Goal: Task Accomplishment & Management: Manage account settings

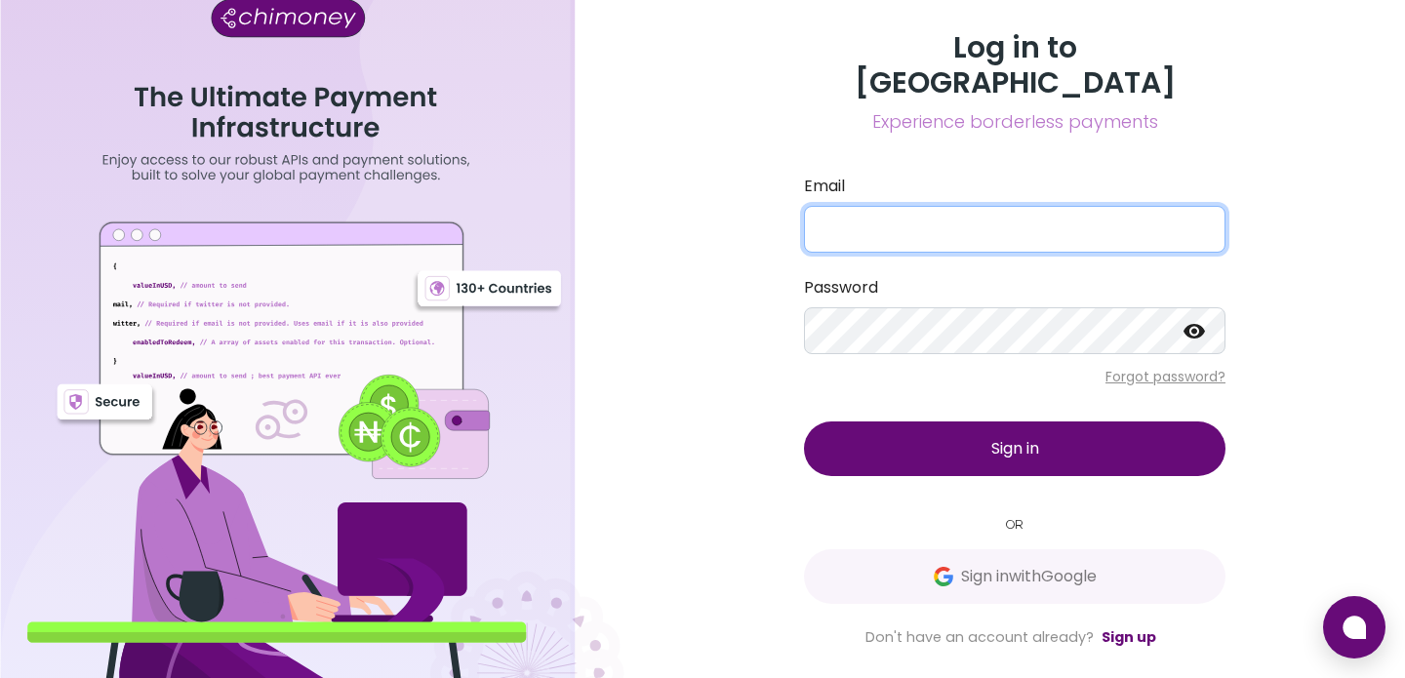
click at [963, 211] on input "Email" at bounding box center [1015, 229] width 422 height 47
type input "[EMAIL_ADDRESS][DOMAIN_NAME]"
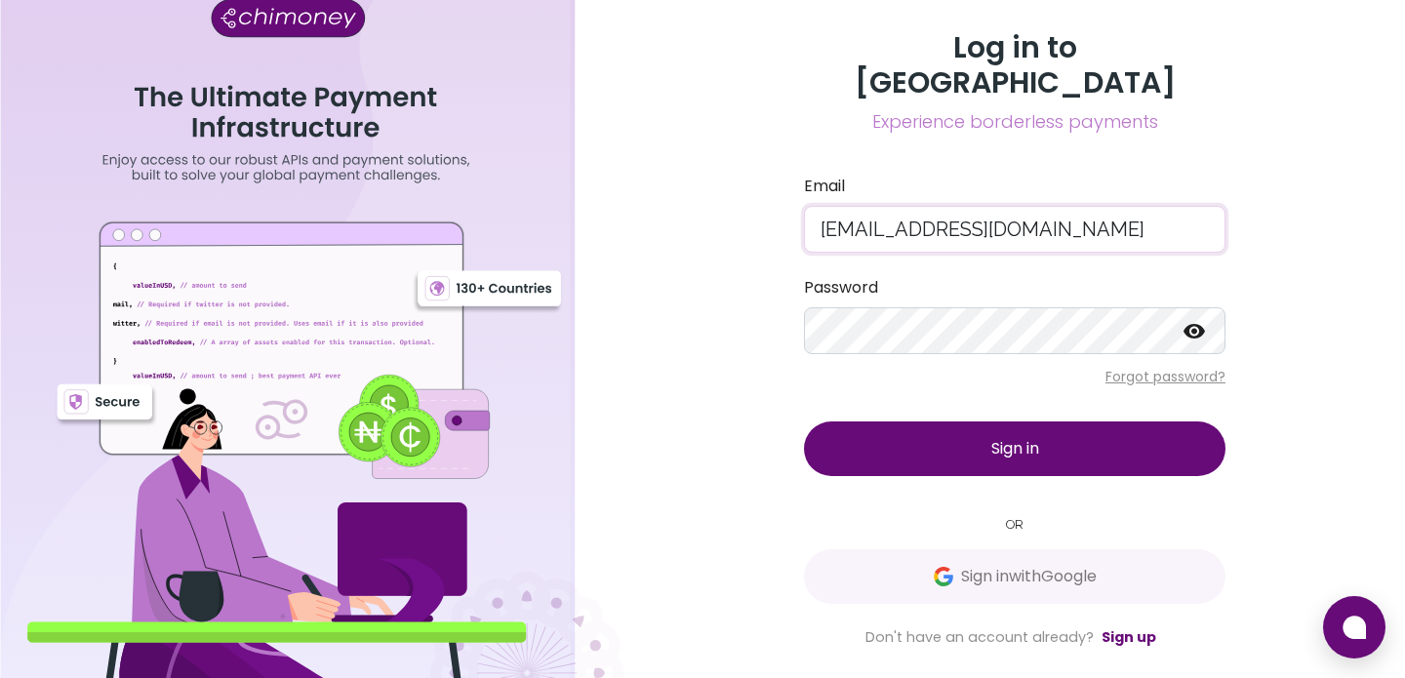
click at [1033, 437] on span "Sign in" at bounding box center [1015, 448] width 48 height 22
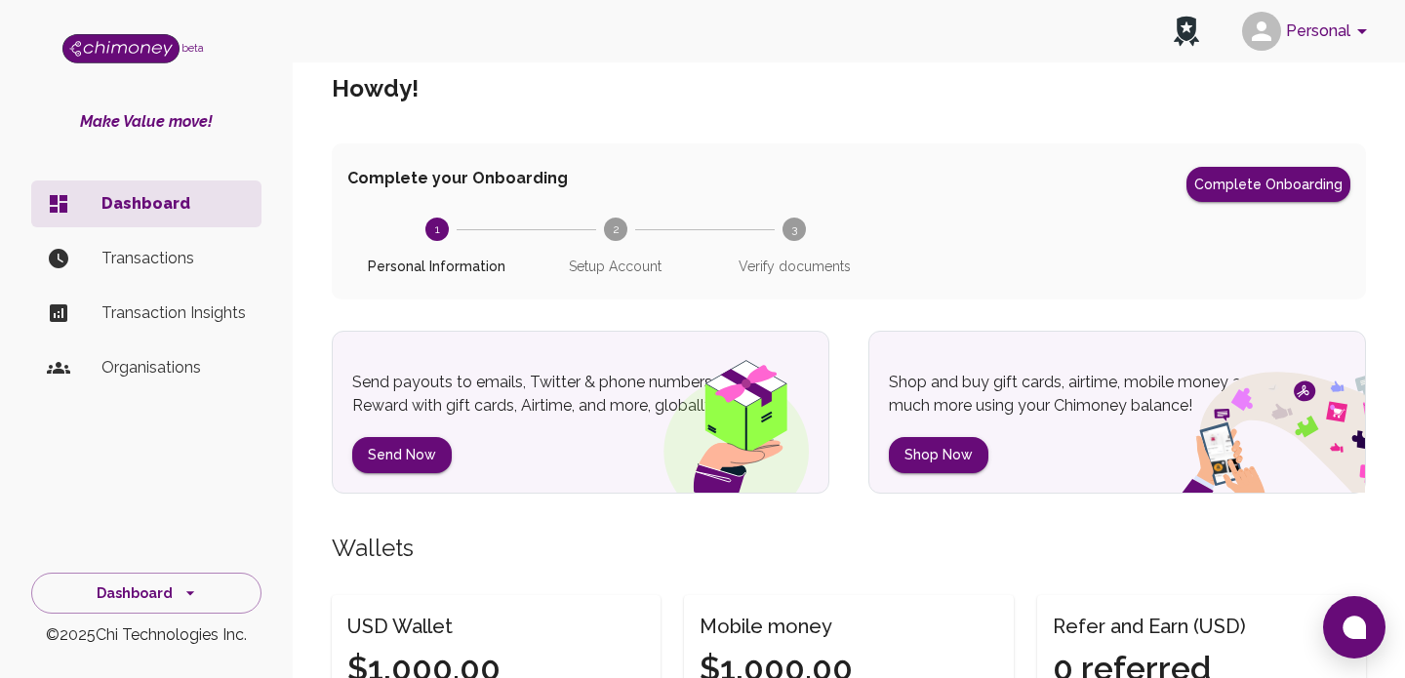
scroll to position [36, 0]
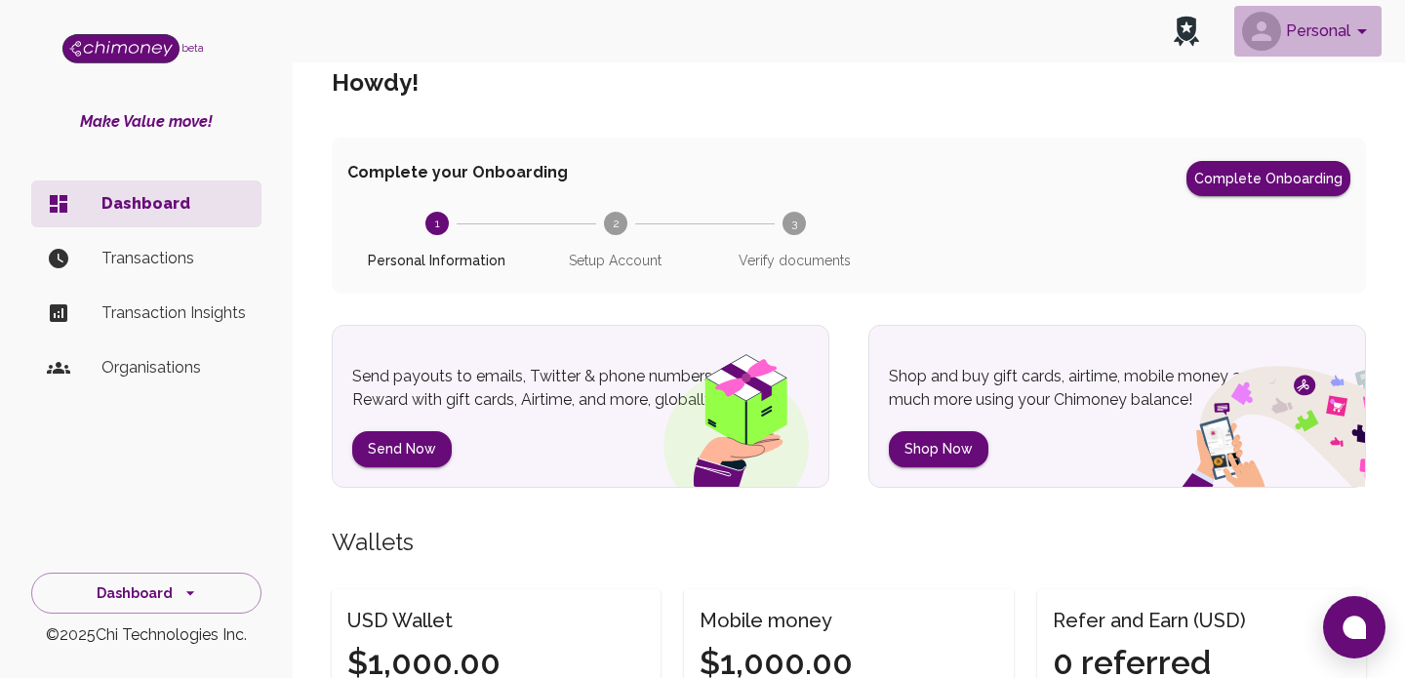
click at [1342, 32] on button "Personal" at bounding box center [1307, 31] width 147 height 51
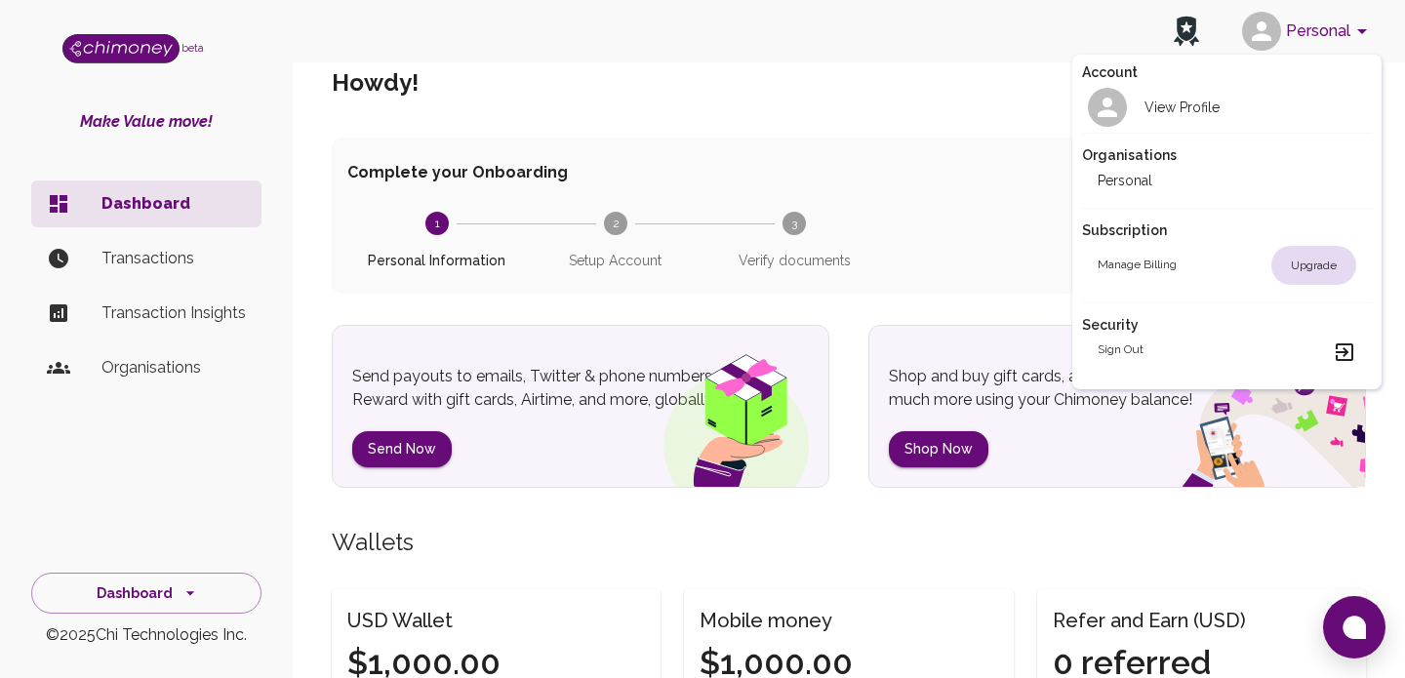
click at [907, 159] on div at bounding box center [702, 339] width 1405 height 678
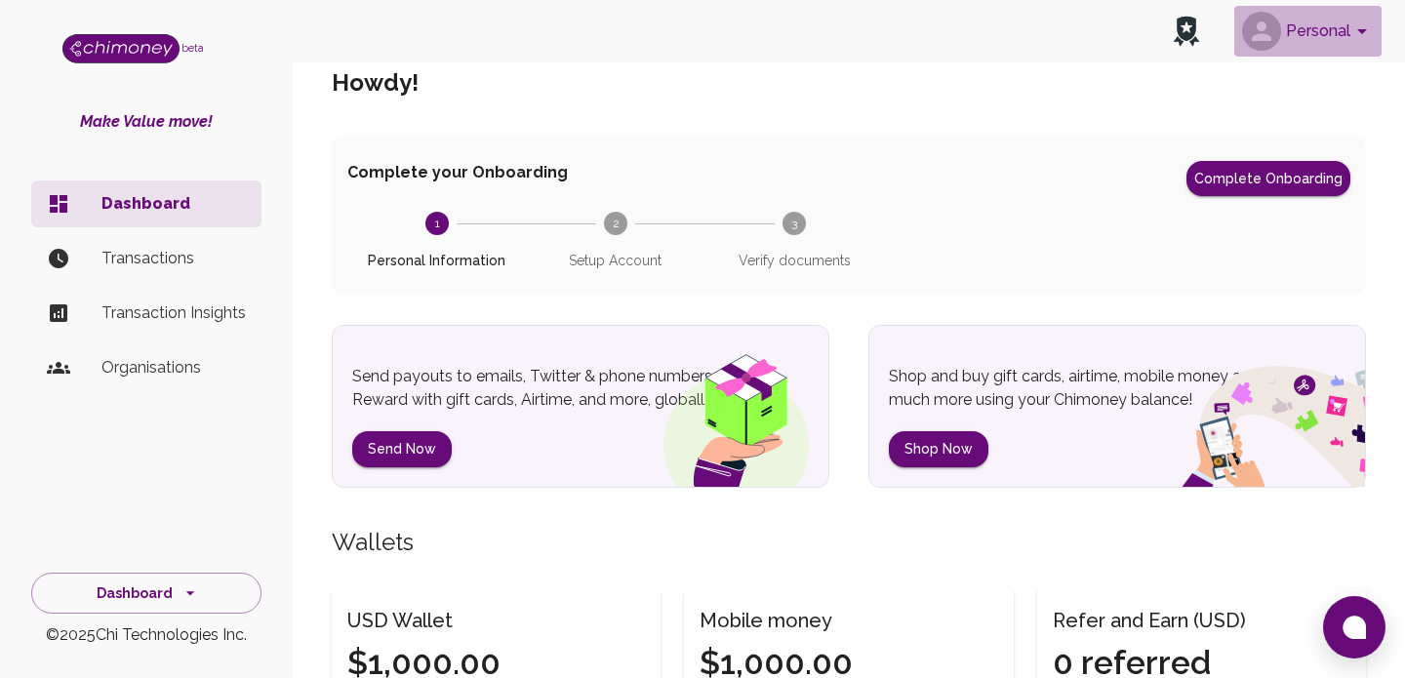
click at [1316, 35] on button "Personal" at bounding box center [1307, 31] width 147 height 51
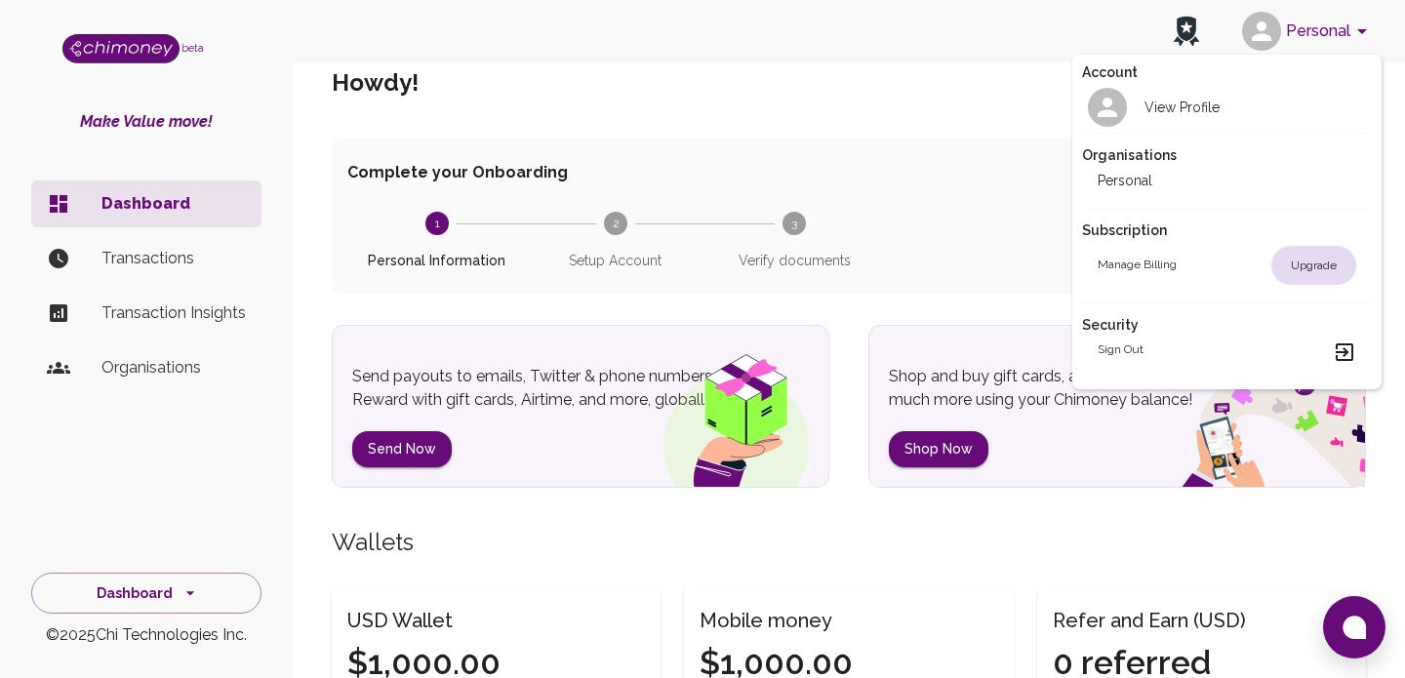
click at [101, 590] on div at bounding box center [702, 339] width 1405 height 678
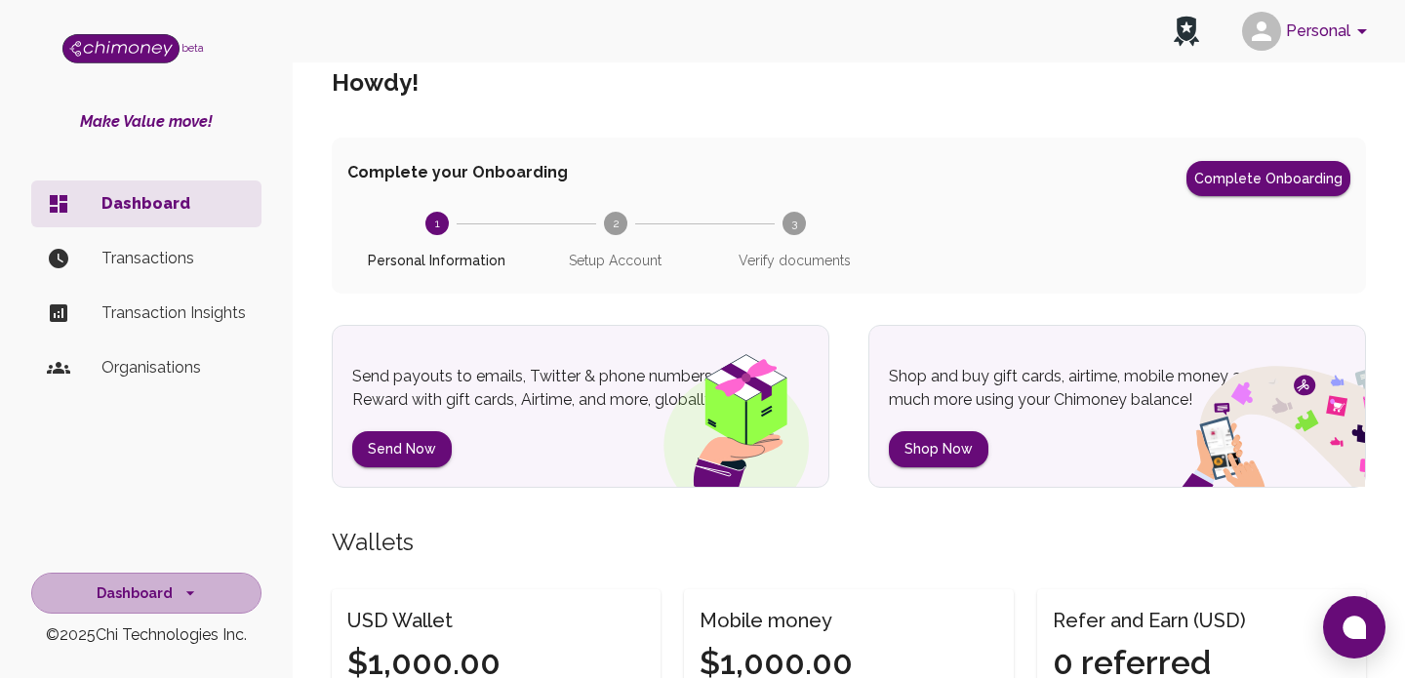
click at [117, 590] on button "Dashboard" at bounding box center [146, 594] width 230 height 42
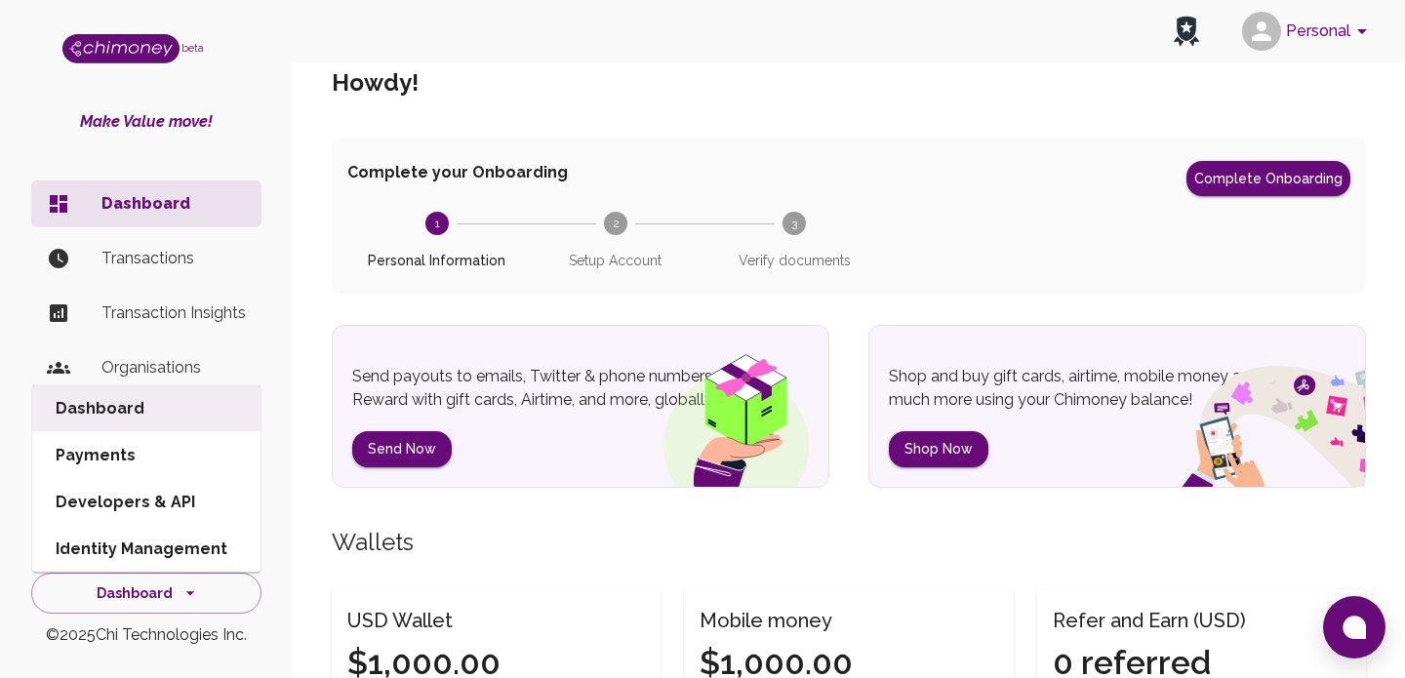
click at [117, 590] on button "Dashboard" at bounding box center [146, 594] width 230 height 42
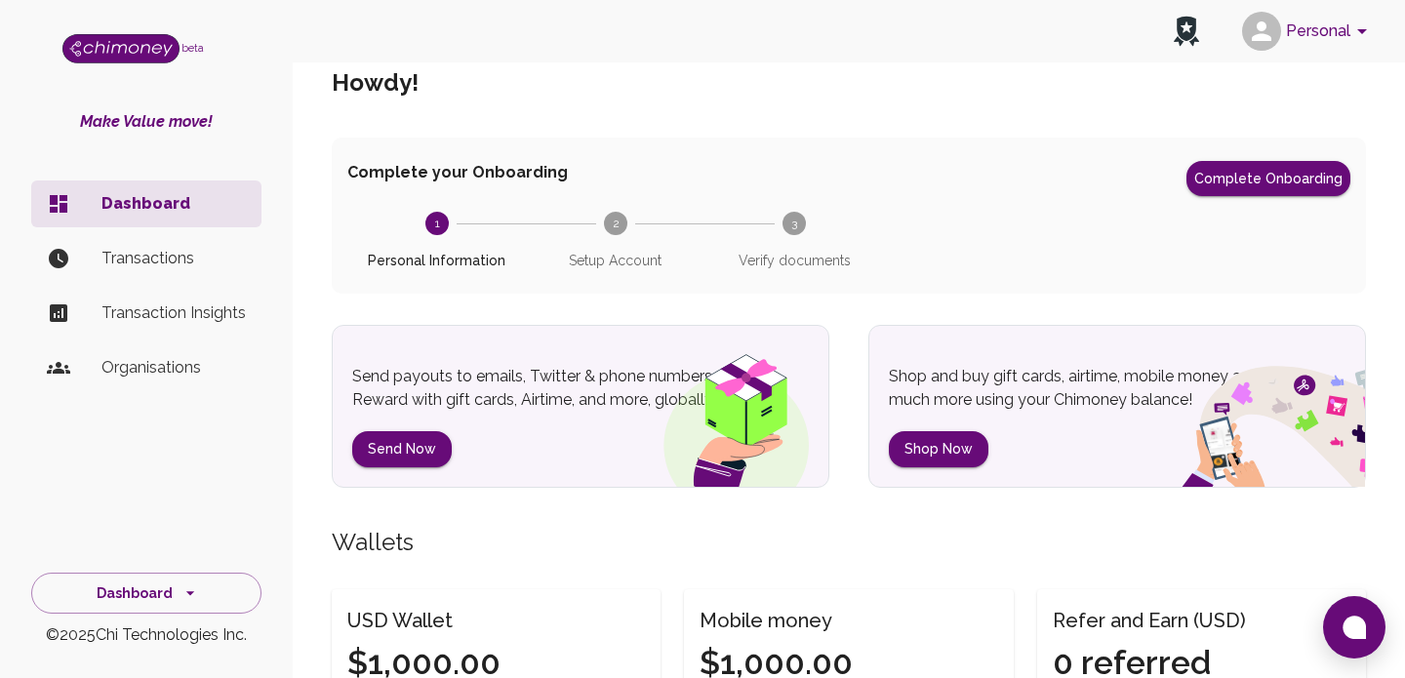
click at [115, 358] on p "Organisations" at bounding box center [173, 367] width 144 height 23
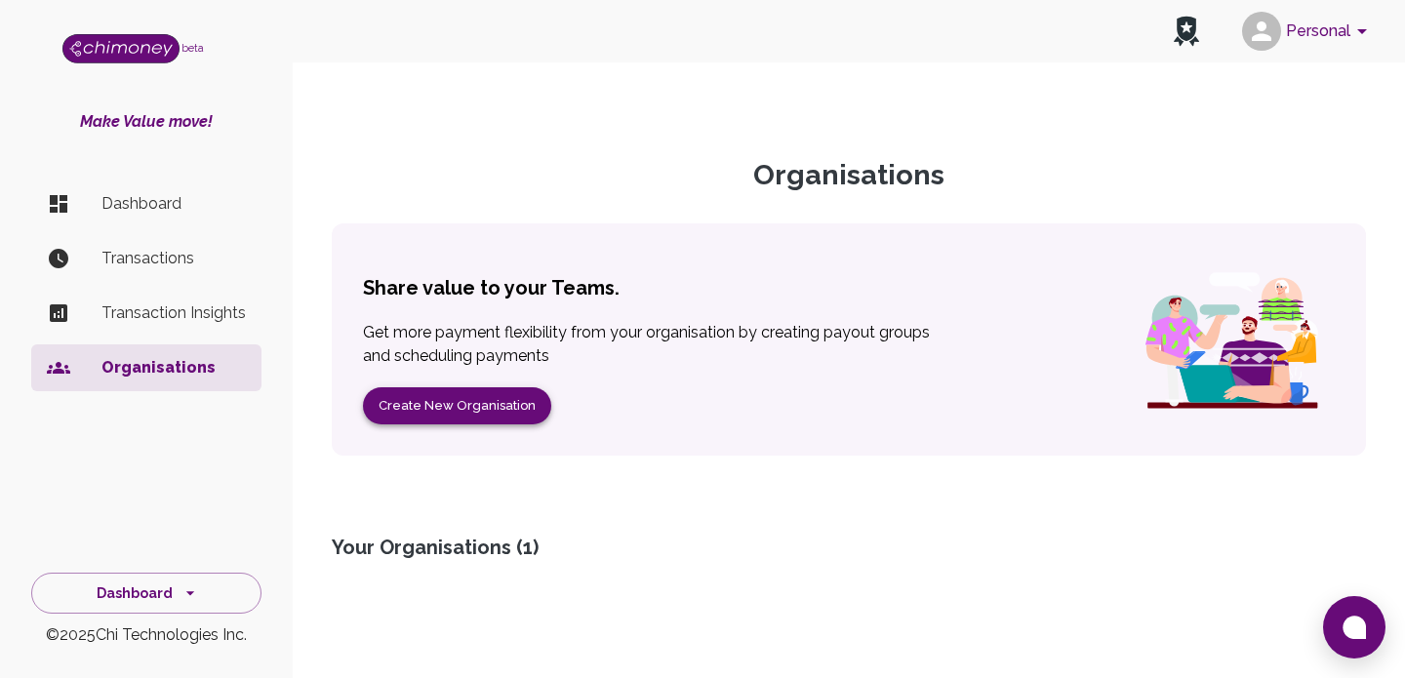
click at [419, 407] on button "Create New Organisation" at bounding box center [457, 406] width 188 height 38
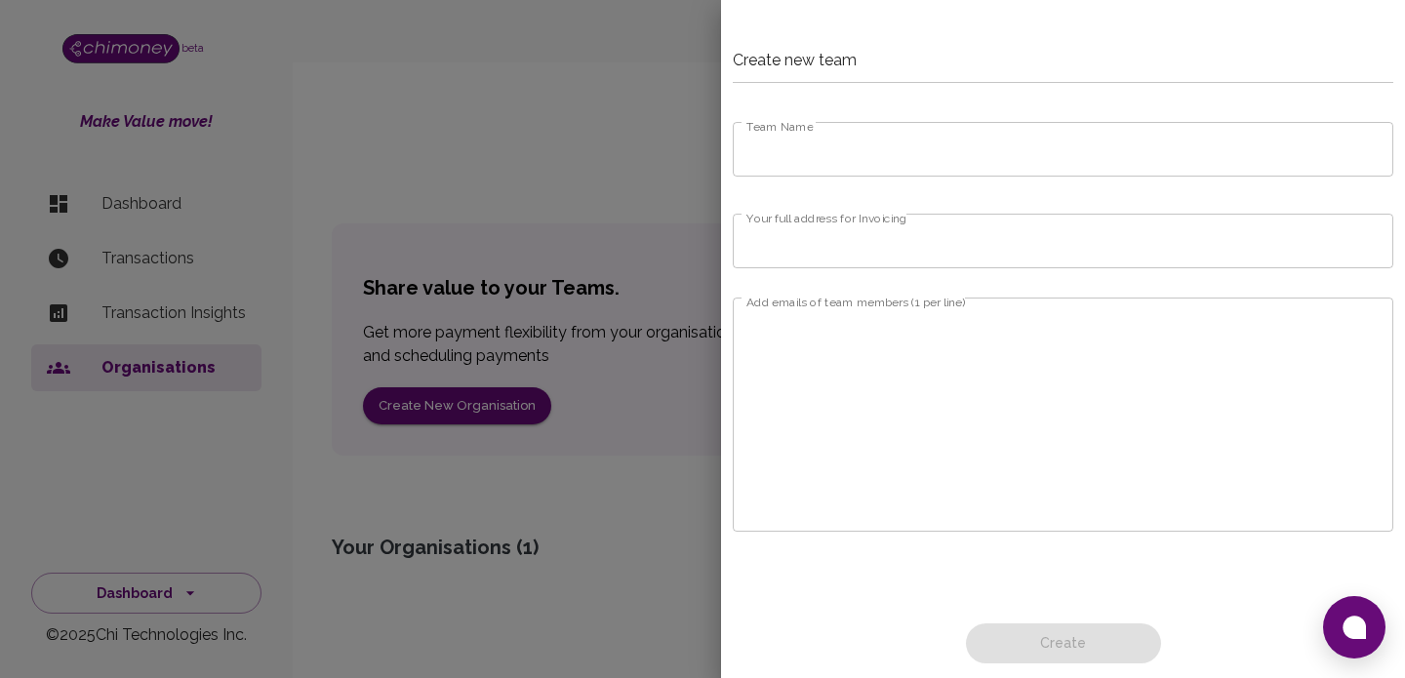
click at [867, 143] on input "Team Name" at bounding box center [1063, 149] width 661 height 55
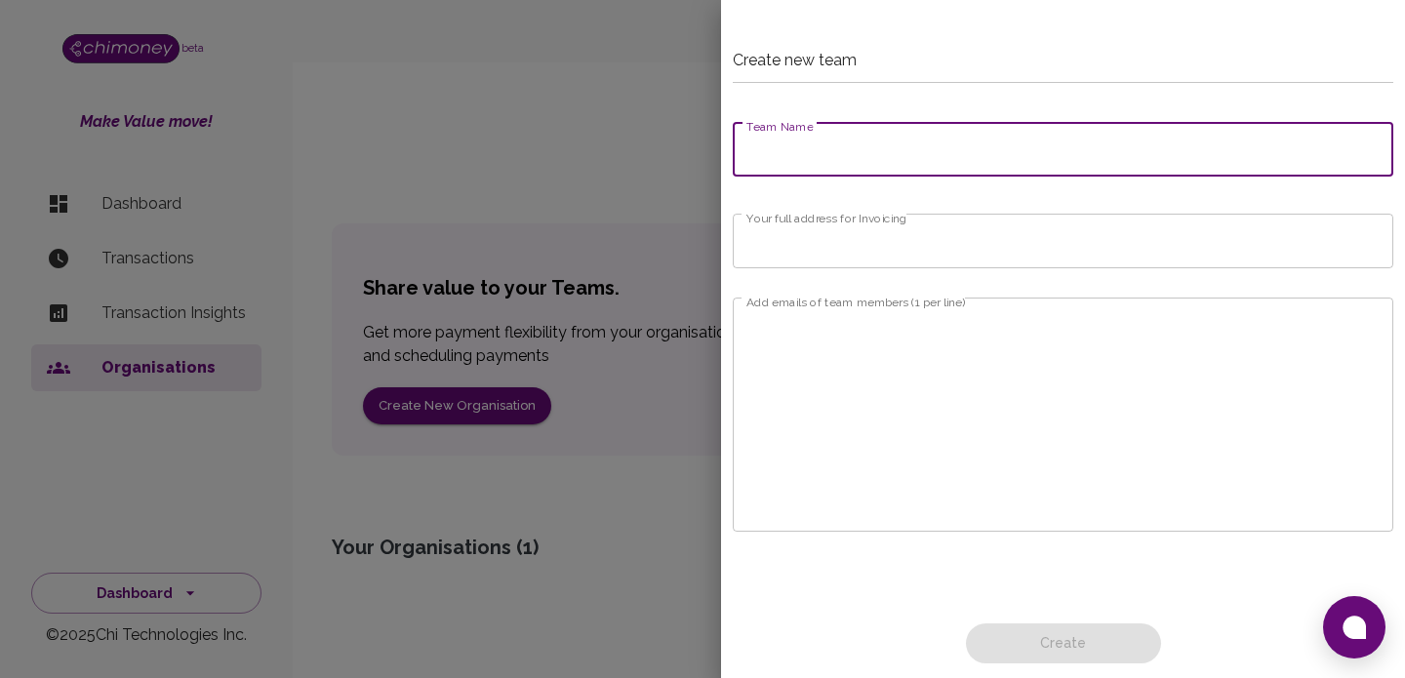
type input "Gravy Stream Limited"
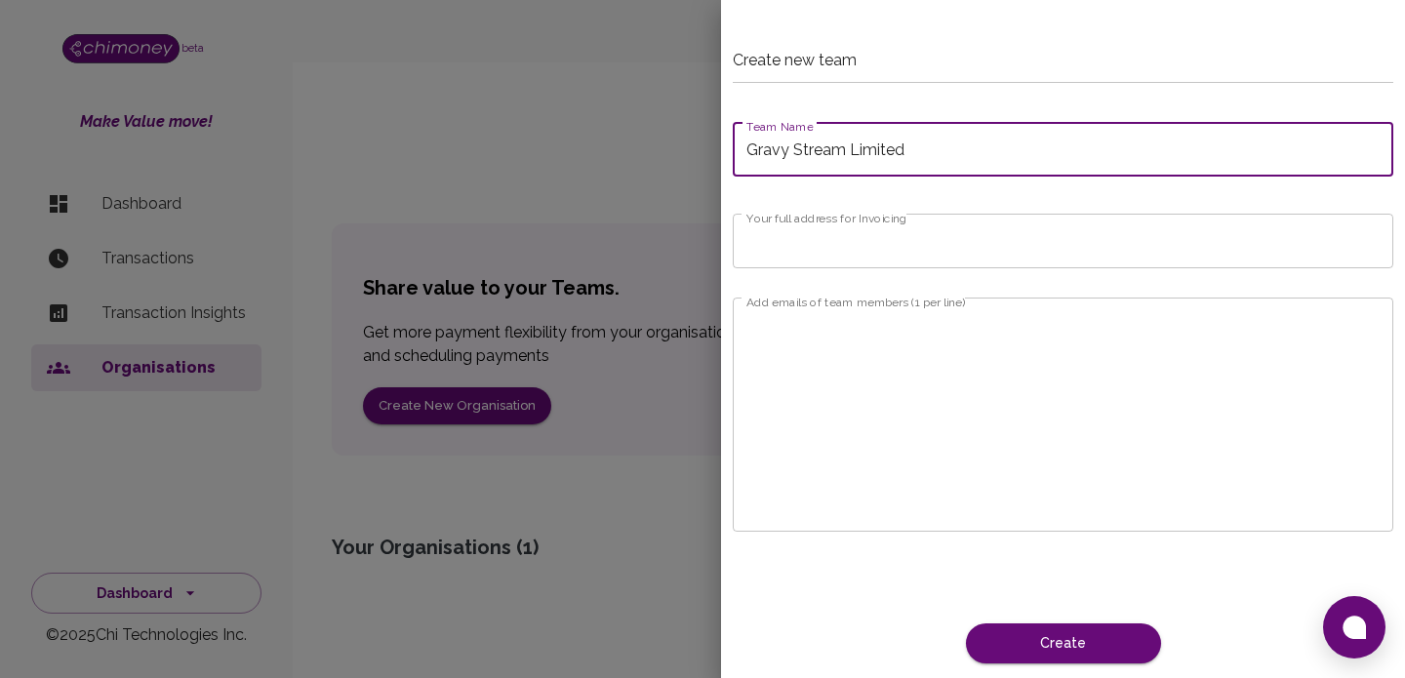
click at [942, 245] on input "Your full address for Invoicing" at bounding box center [1063, 241] width 661 height 55
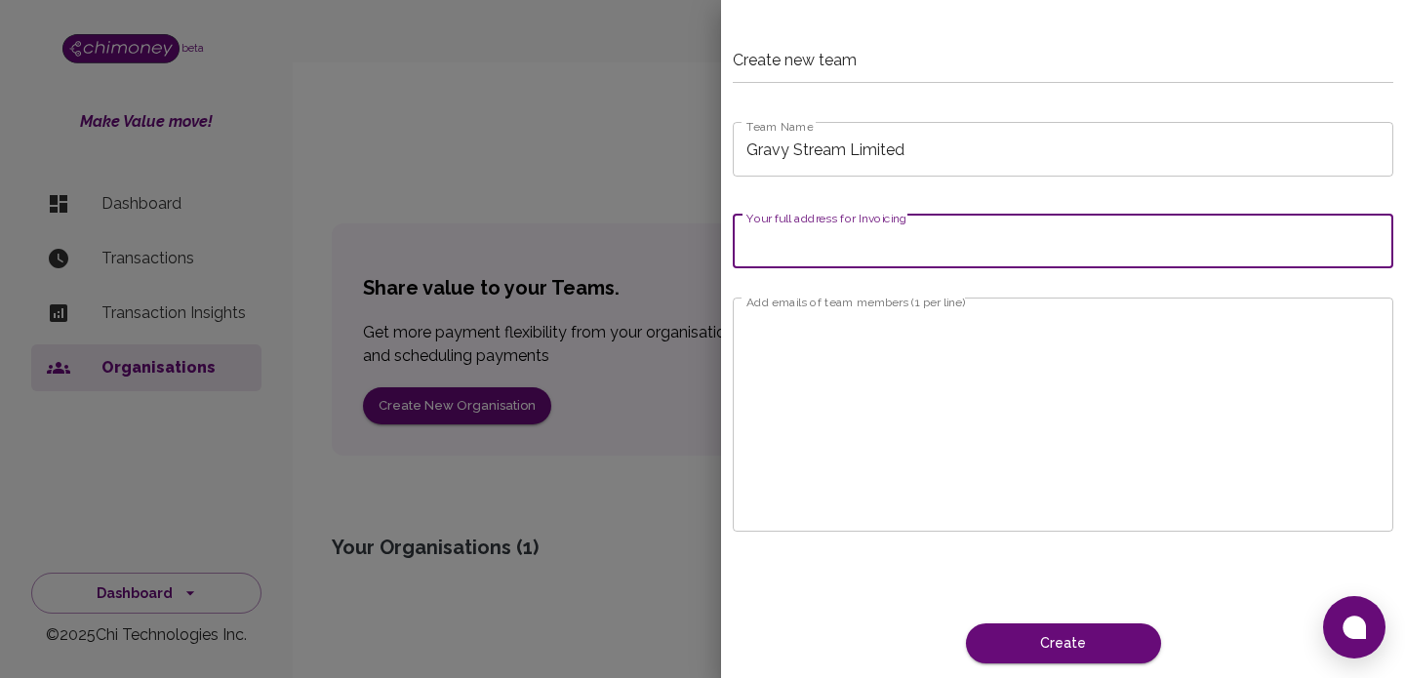
type input "829 Emmanuel Agunna Crescent Jabi FCT Abuja"
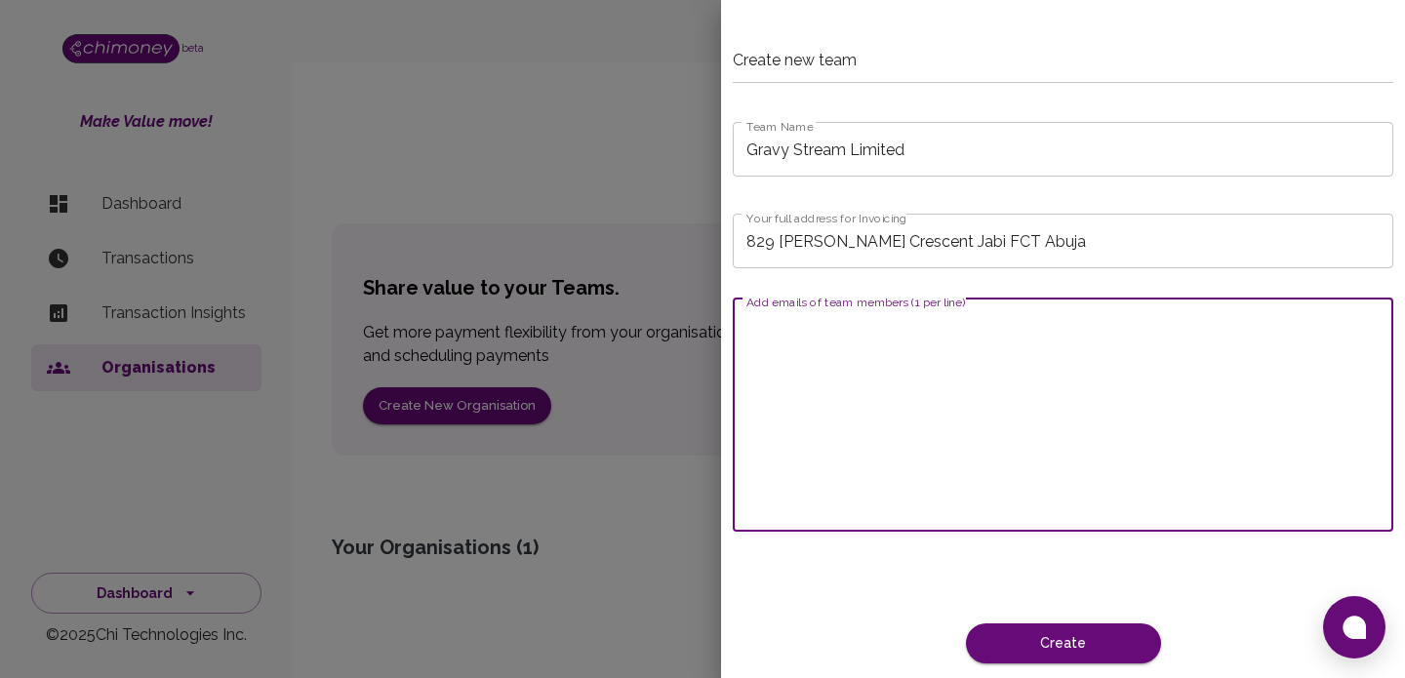
click at [940, 345] on textarea "Add emails of team members (1 per line)" at bounding box center [1063, 415] width 633 height 202
click at [834, 324] on textarea "Add emails of team members (1 per line)" at bounding box center [1063, 415] width 633 height 202
paste textarea "[EMAIL_ADDRESS][DOMAIN_NAME]"
paste textarea "[PERSON_NAME][EMAIL_ADDRESS][DOMAIN_NAME]"
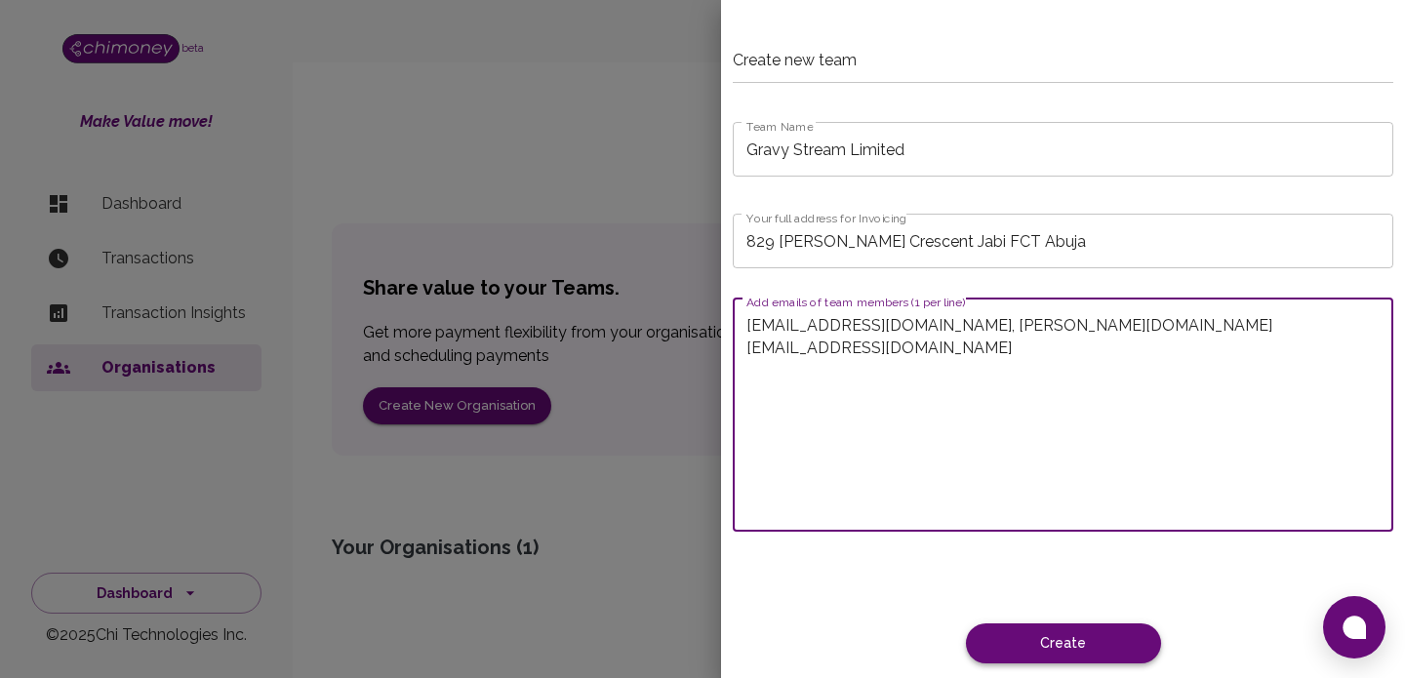
type textarea "olaniyi.ojeyinka@gravystream.io, emeka.ofe@gravystream.io"
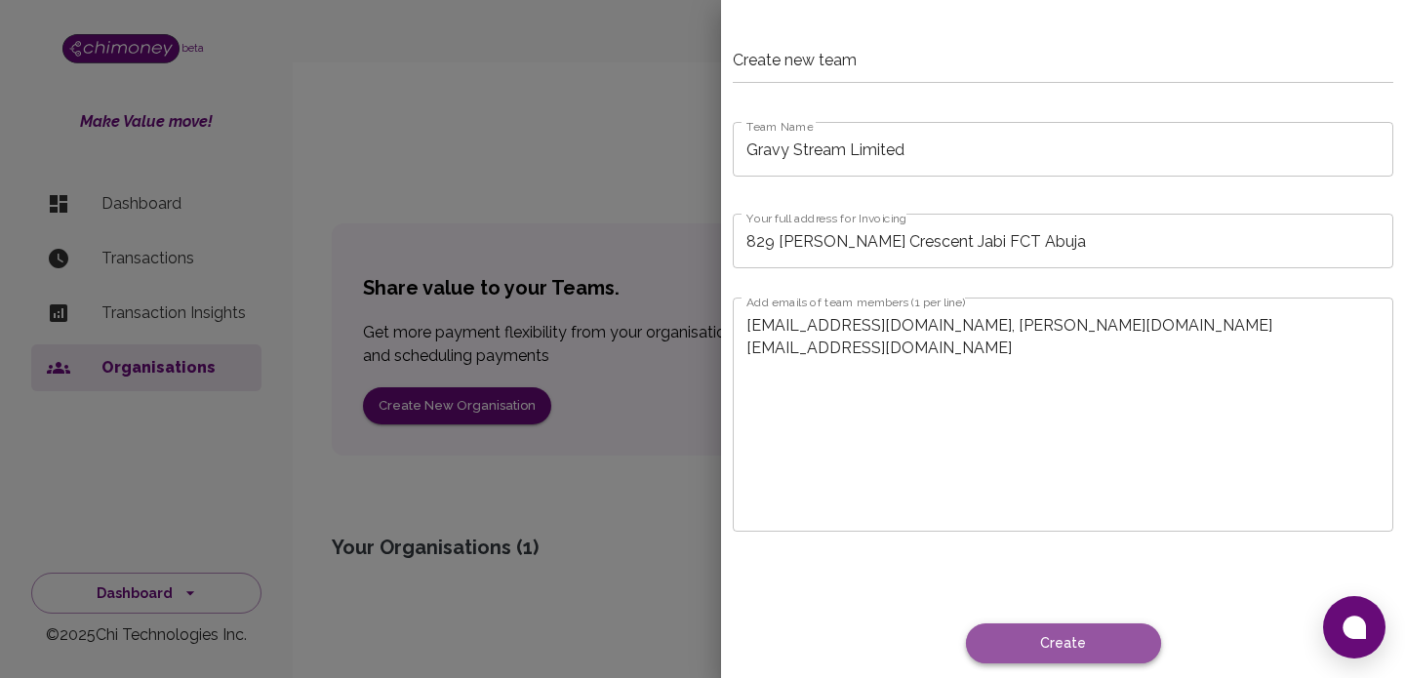
click at [1130, 657] on button "Create" at bounding box center [1063, 644] width 195 height 40
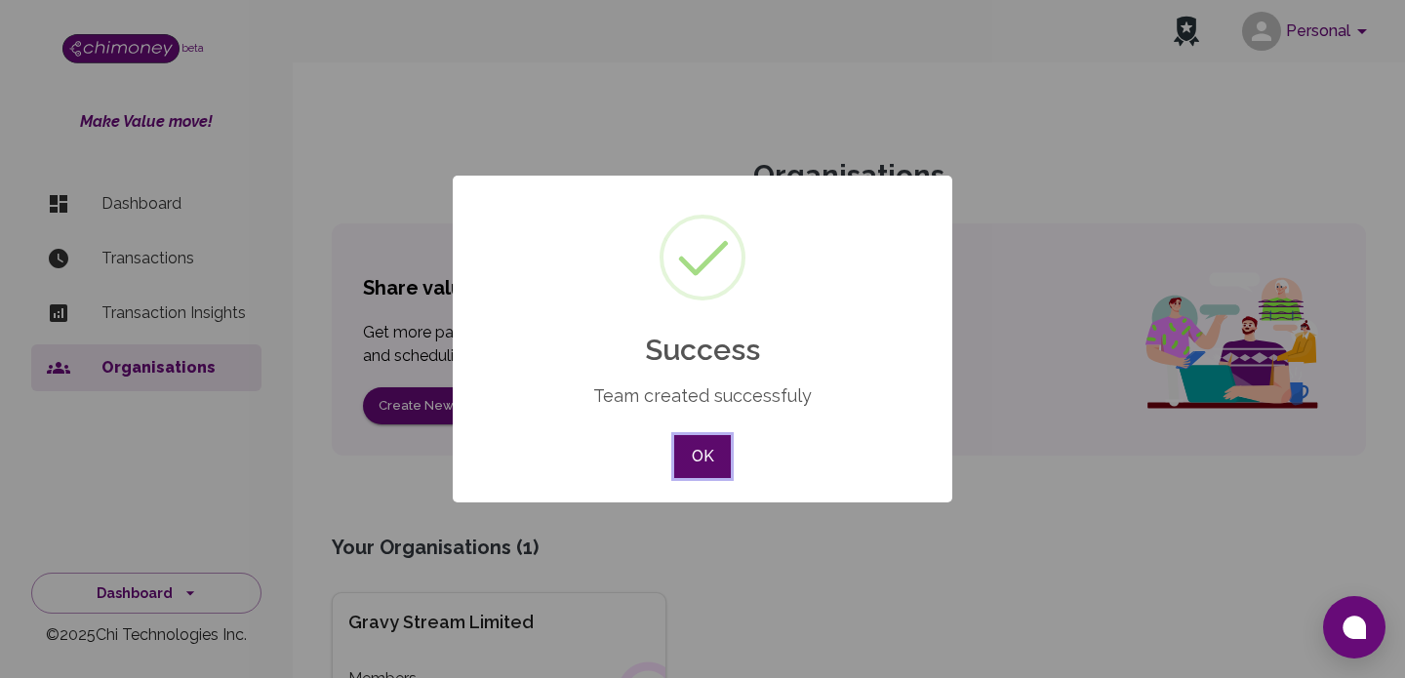
click at [723, 461] on button "OK" at bounding box center [702, 456] width 57 height 43
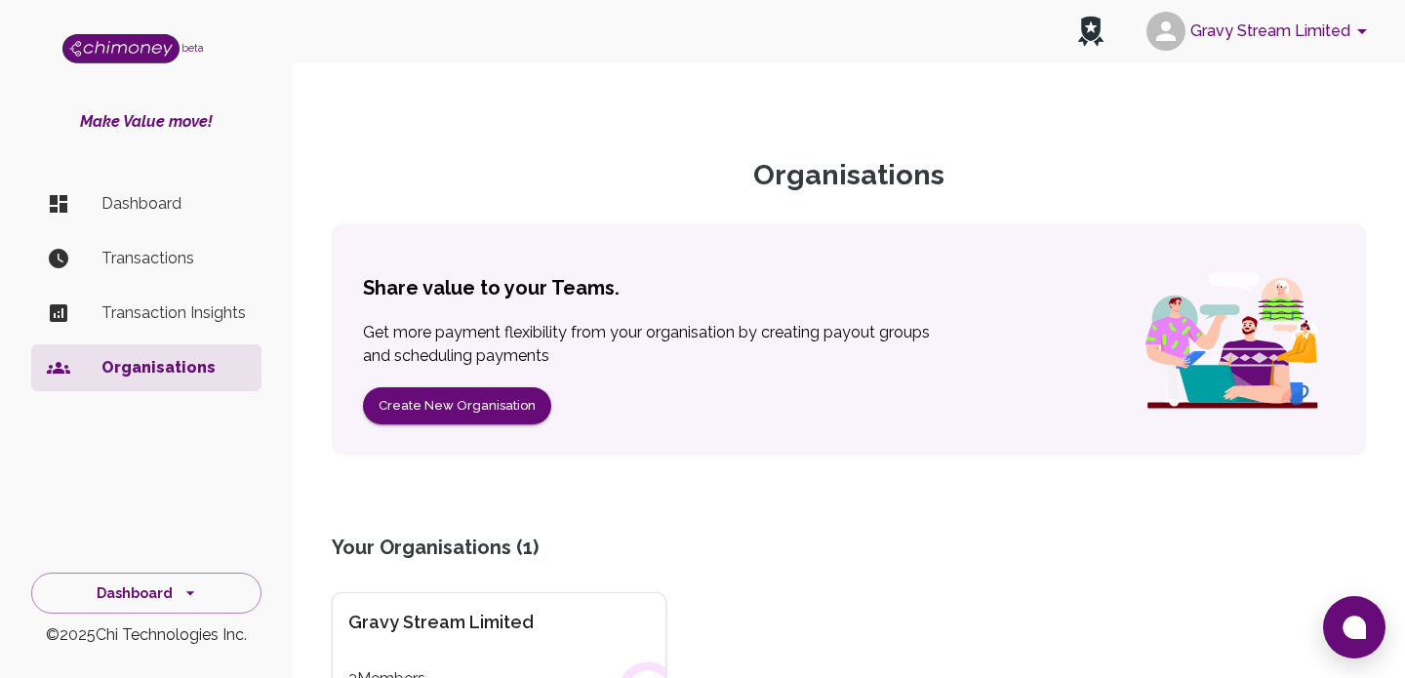
scroll to position [221, 0]
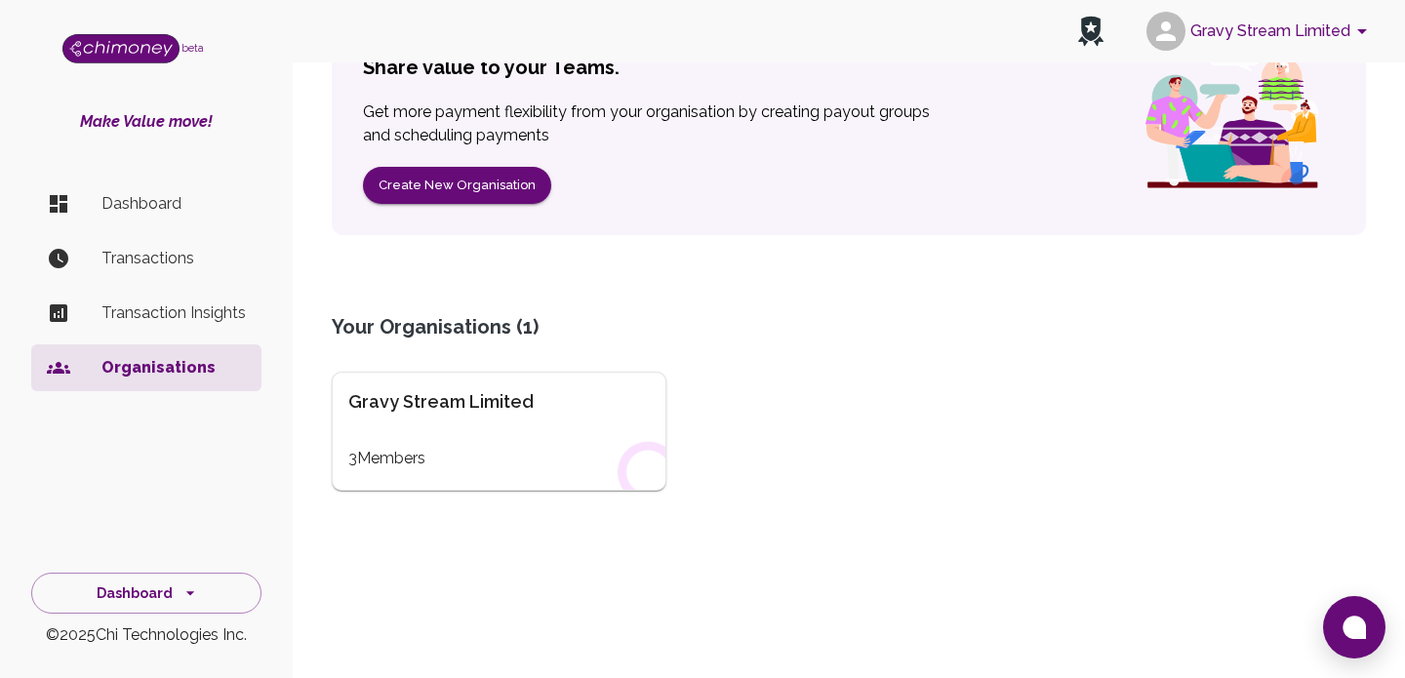
click at [542, 421] on div "Gravy Stream Limited 3 Members" at bounding box center [499, 431] width 335 height 119
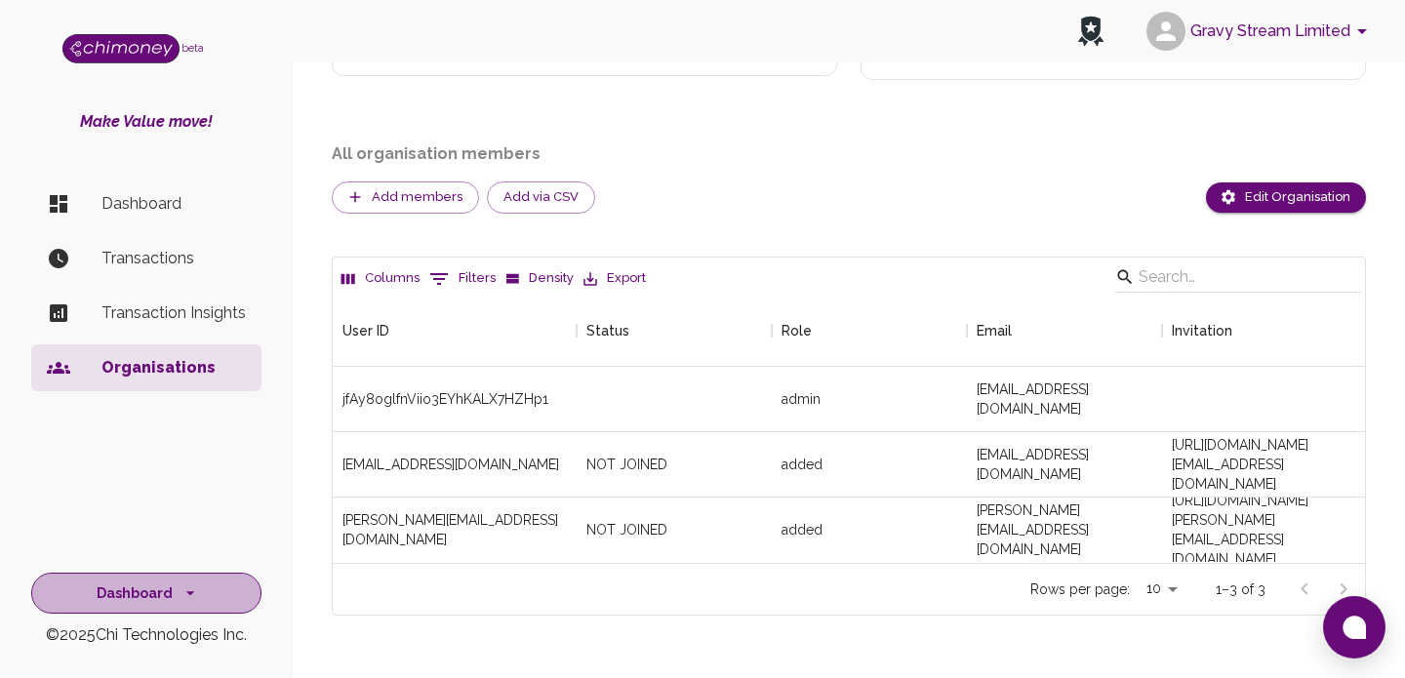
click at [172, 583] on button "Dashboard" at bounding box center [146, 594] width 230 height 42
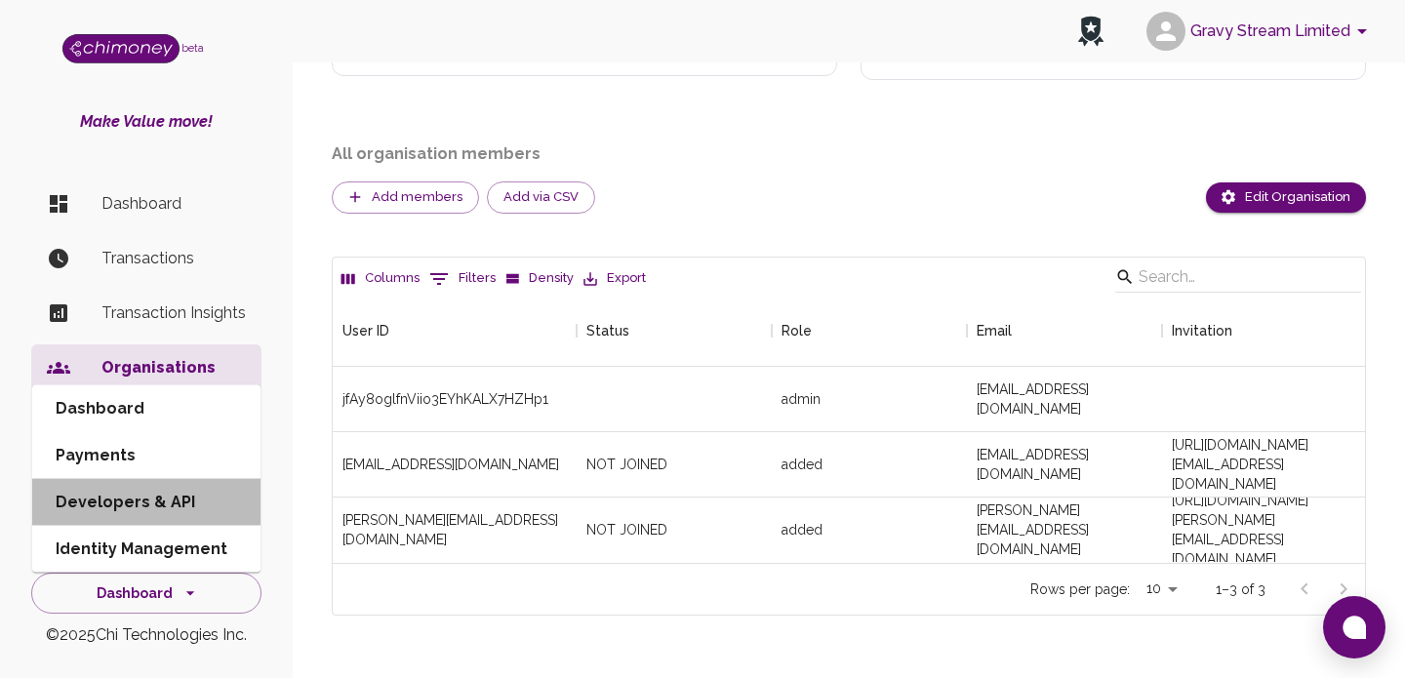
click at [153, 509] on li "Developers & API" at bounding box center [146, 502] width 228 height 47
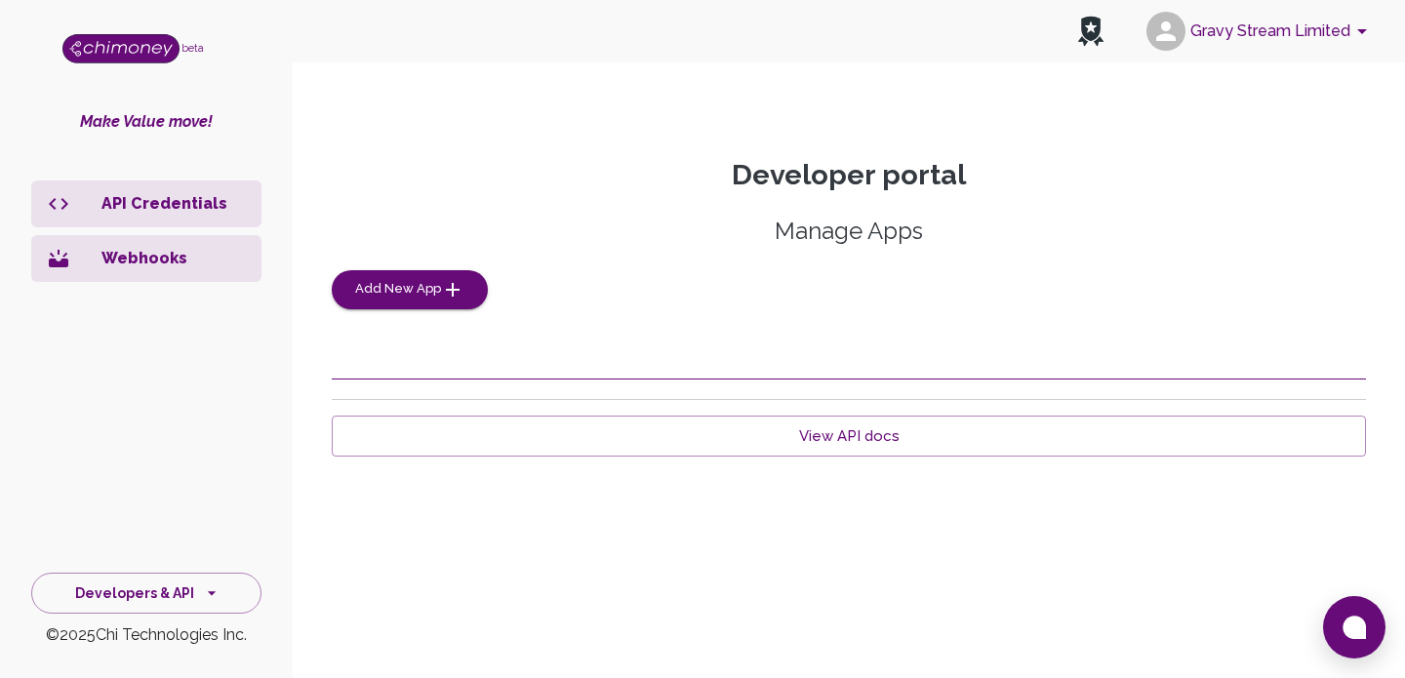
click at [150, 202] on p "API Credentials" at bounding box center [173, 203] width 144 height 23
click at [115, 202] on p "API Credentials" at bounding box center [173, 203] width 144 height 23
